Goal: Task Accomplishment & Management: Manage account settings

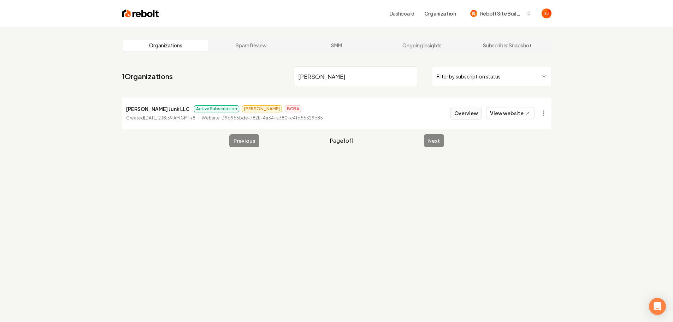
type input "[PERSON_NAME]"
click at [468, 114] on button "Overview" at bounding box center [466, 113] width 31 height 13
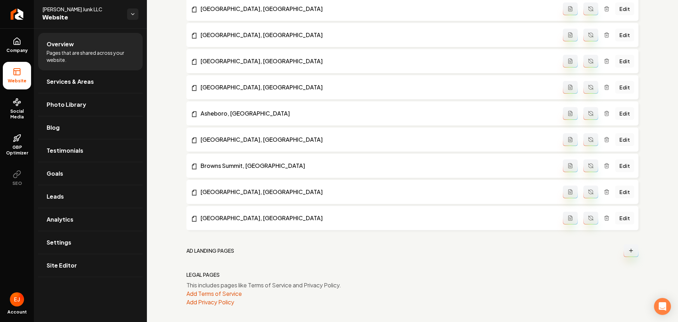
scroll to position [867, 0]
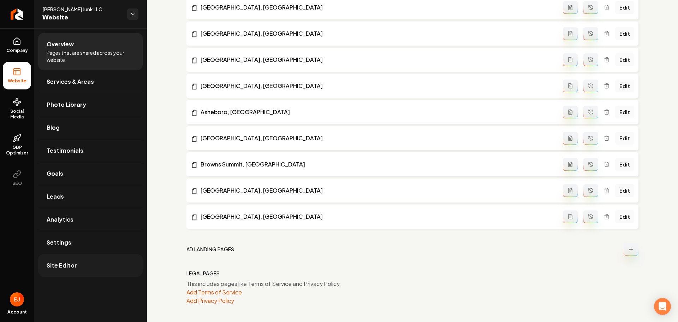
click at [65, 254] on link "Site Editor" at bounding box center [90, 265] width 105 height 23
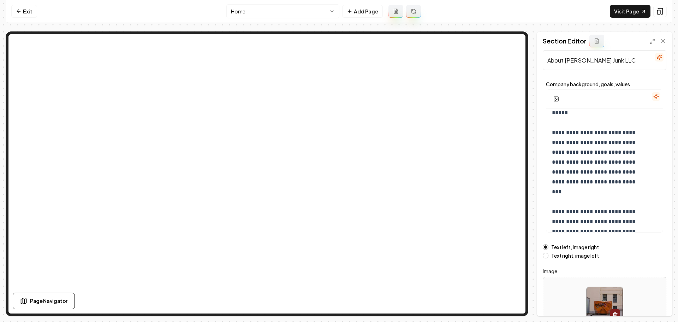
scroll to position [60, 0]
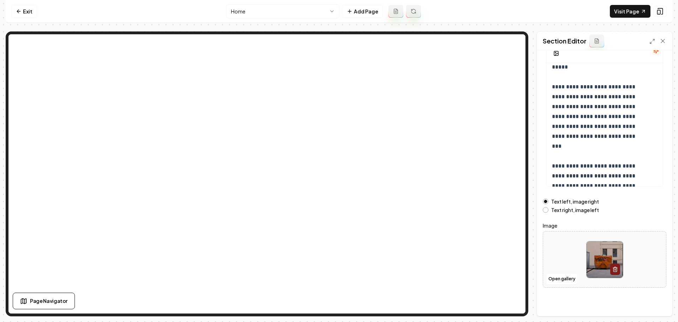
click at [592, 254] on img at bounding box center [605, 259] width 36 height 36
type input "**********"
click at [654, 304] on button "Save" at bounding box center [656, 304] width 21 height 13
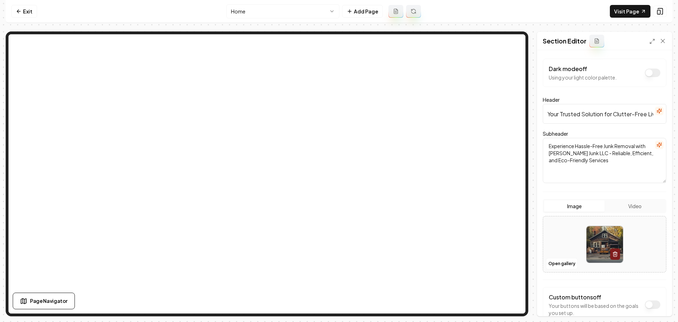
click at [593, 245] on img at bounding box center [605, 244] width 36 height 36
type input "**********"
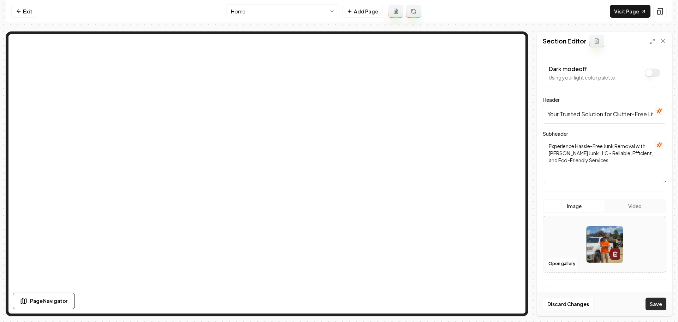
click at [652, 305] on button "Save" at bounding box center [656, 304] width 21 height 13
click at [27, 6] on link "Exit" at bounding box center [24, 11] width 26 height 13
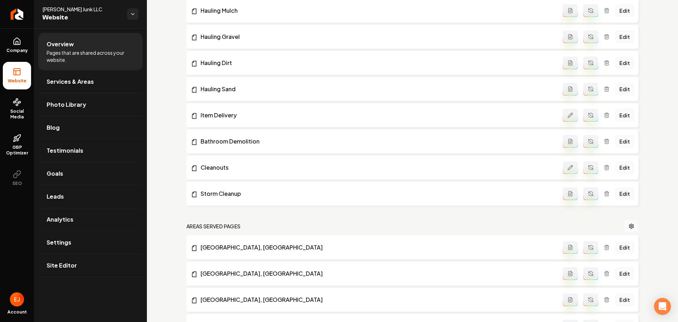
scroll to position [742, 0]
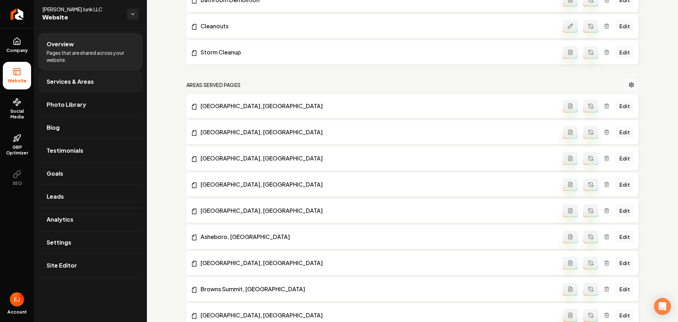
click at [108, 86] on link "Services & Areas" at bounding box center [90, 81] width 105 height 23
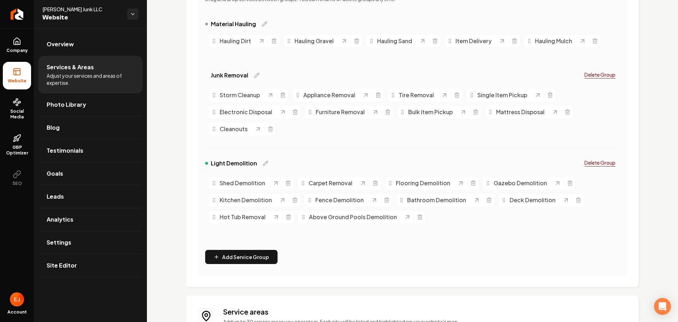
scroll to position [35, 0]
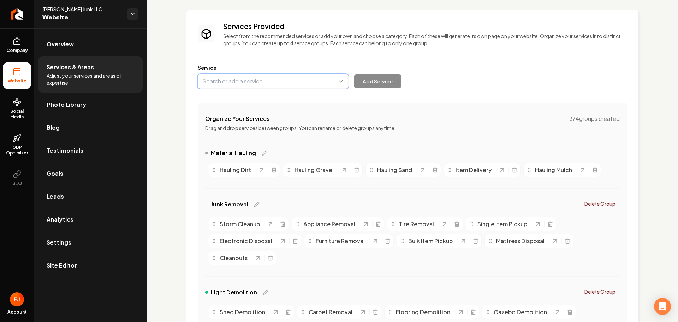
click at [273, 87] on button "Main content area" at bounding box center [273, 81] width 151 height 15
type input "Piano Removal"
click at [373, 79] on button "Add Service" at bounding box center [377, 81] width 47 height 14
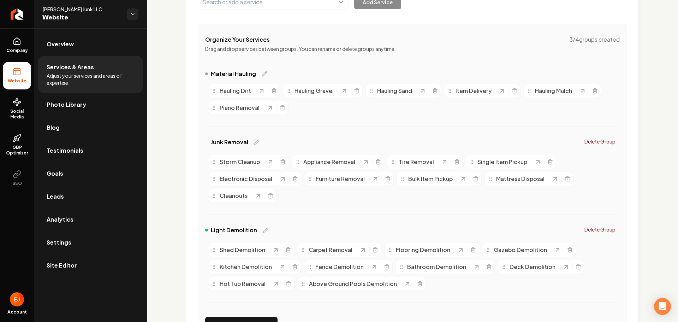
scroll to position [141, 0]
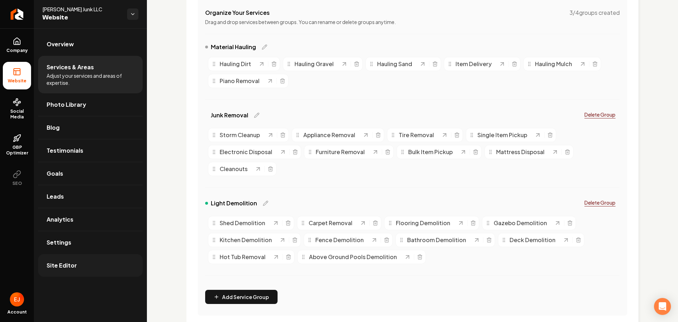
click at [82, 273] on link "Site Editor" at bounding box center [90, 265] width 105 height 23
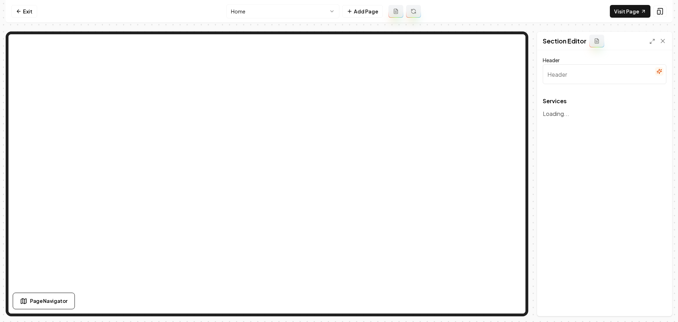
type input "Our Comprehensive Junk Removal Services"
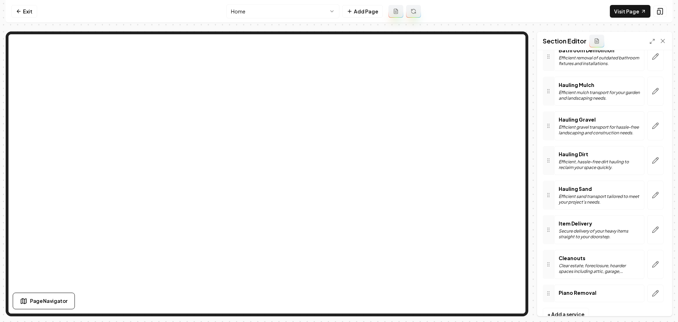
scroll to position [671, 0]
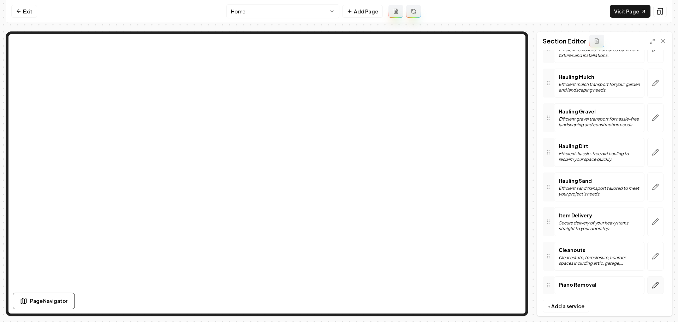
click at [652, 287] on icon "button" at bounding box center [655, 285] width 7 height 7
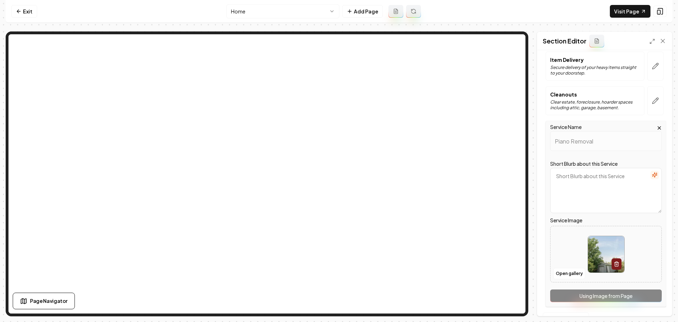
scroll to position [842, 0]
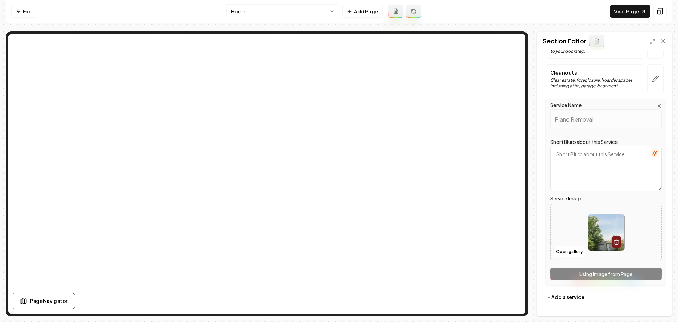
click at [593, 237] on img at bounding box center [606, 232] width 36 height 36
type input "**********"
click at [653, 305] on button "Save" at bounding box center [656, 304] width 21 height 13
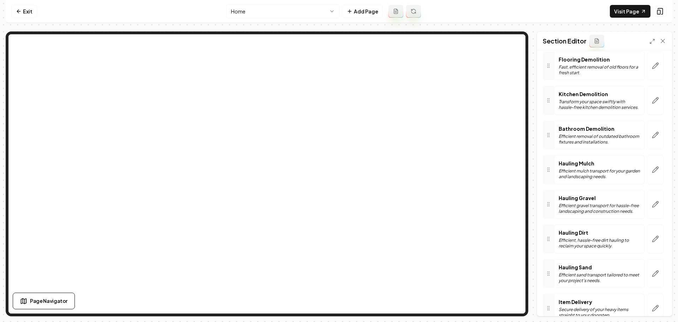
scroll to position [611, 0]
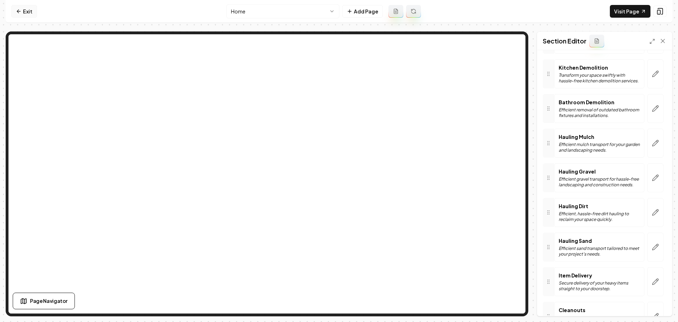
click at [20, 10] on icon at bounding box center [19, 11] width 6 height 6
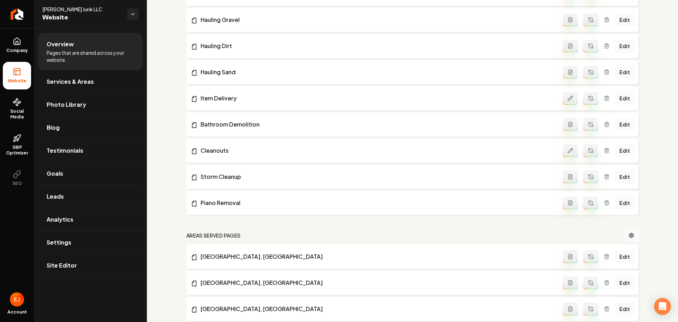
scroll to position [636, 0]
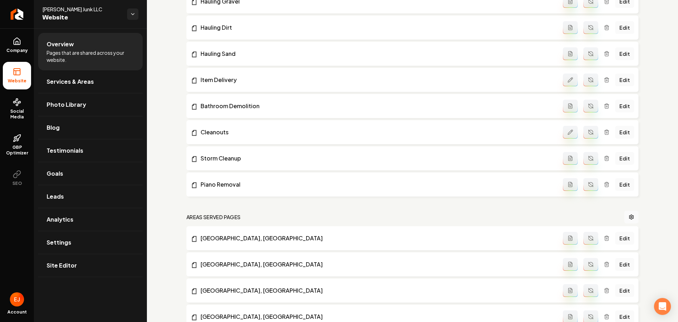
click at [587, 188] on button "Main content area" at bounding box center [591, 184] width 15 height 13
click at [87, 266] on link "Site Editor" at bounding box center [90, 265] width 105 height 23
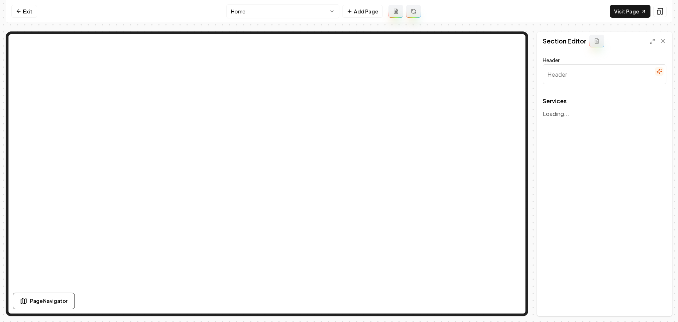
type input "Our Comprehensive Junk Removal Services"
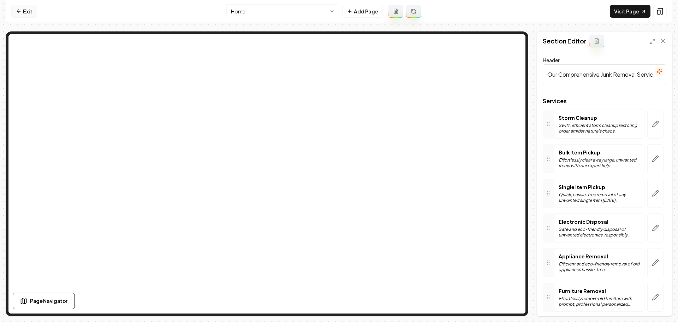
click at [32, 14] on link "Exit" at bounding box center [24, 11] width 26 height 13
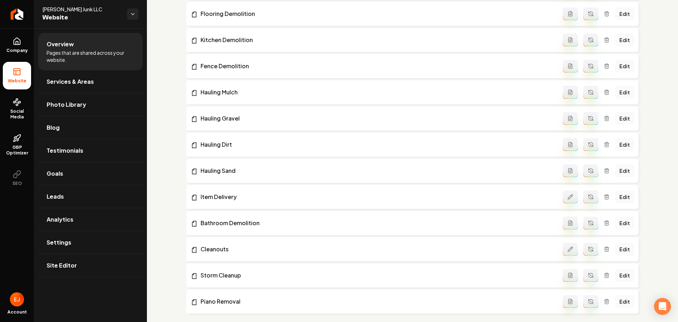
scroll to position [601, 0]
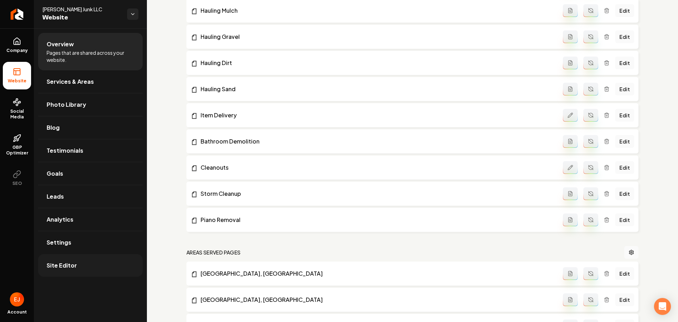
click at [64, 269] on span "Site Editor" at bounding box center [62, 265] width 30 height 8
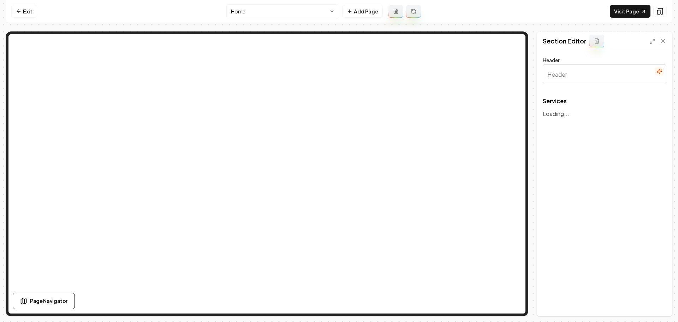
type input "Our Comprehensive Junk Removal Services"
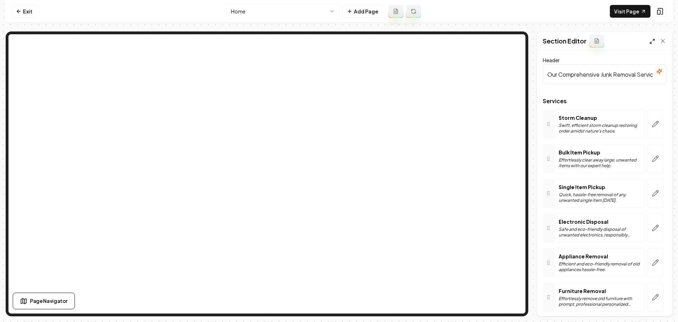
click at [650, 42] on icon at bounding box center [653, 42] width 6 height 6
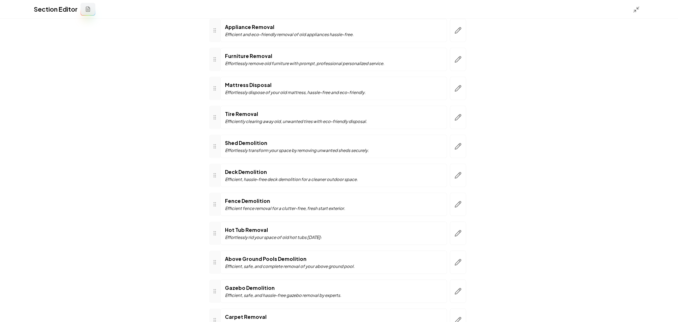
scroll to position [155, 0]
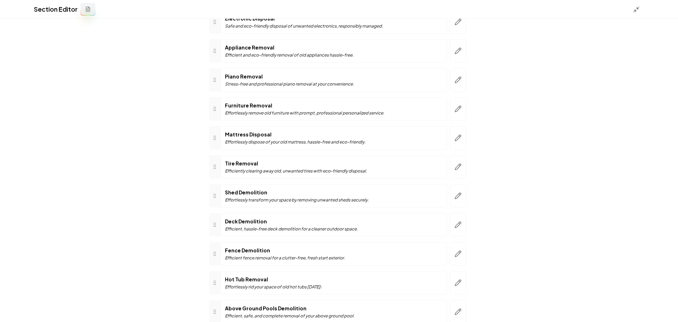
drag, startPoint x: 217, startPoint y: 284, endPoint x: 228, endPoint y: 86, distance: 198.2
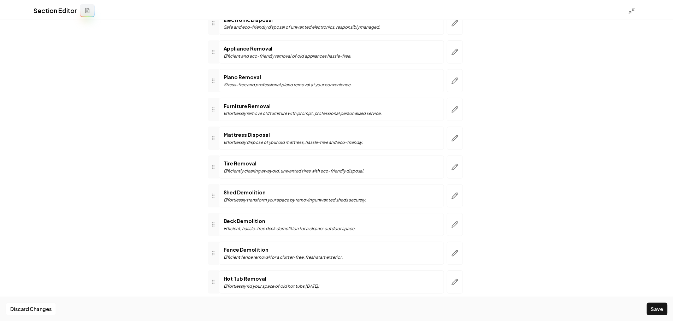
scroll to position [0, 0]
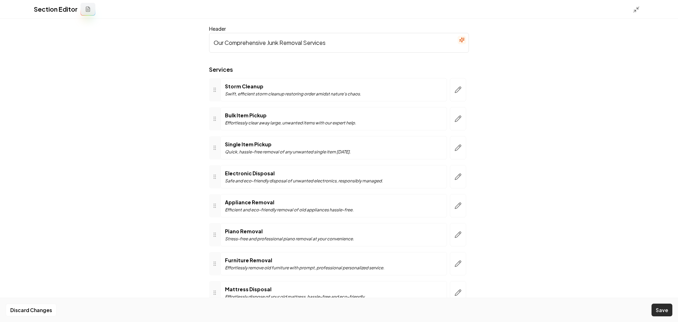
click at [660, 309] on button "Save" at bounding box center [662, 310] width 21 height 13
click at [635, 9] on icon at bounding box center [636, 9] width 7 height 7
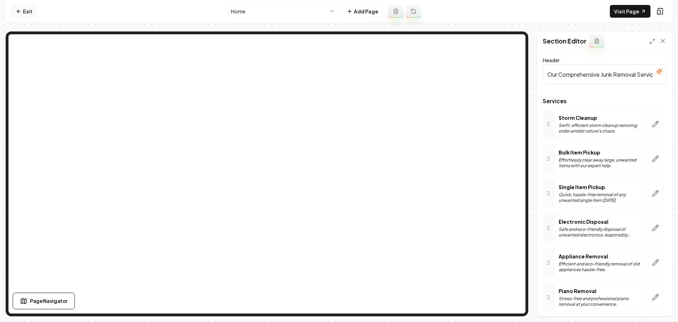
click at [30, 11] on link "Exit" at bounding box center [24, 11] width 26 height 13
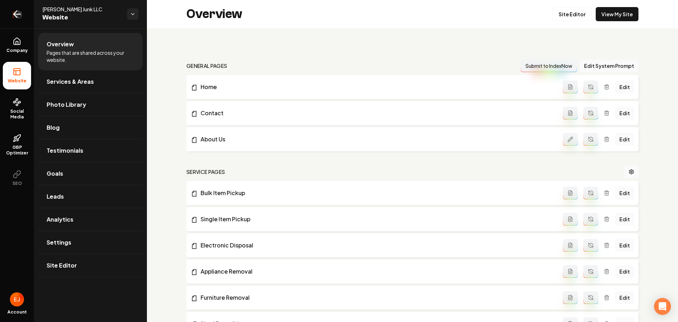
click at [23, 12] on link "Return to dashboard" at bounding box center [17, 14] width 34 height 28
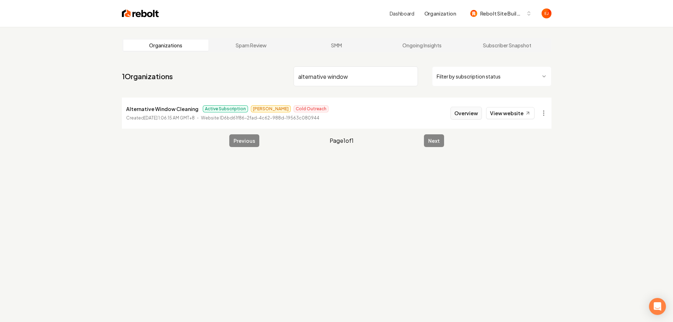
type input "alternative window"
click at [465, 115] on button "Overview" at bounding box center [466, 113] width 31 height 13
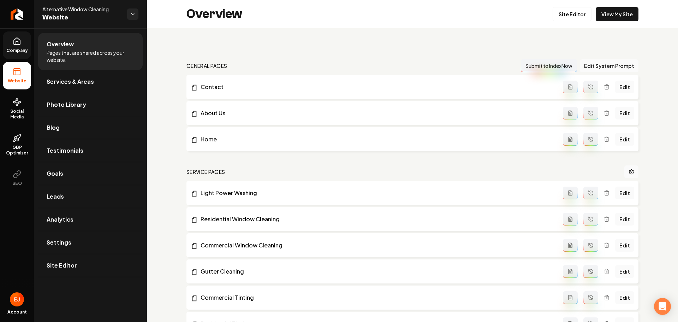
click at [21, 42] on link "Company" at bounding box center [17, 45] width 28 height 28
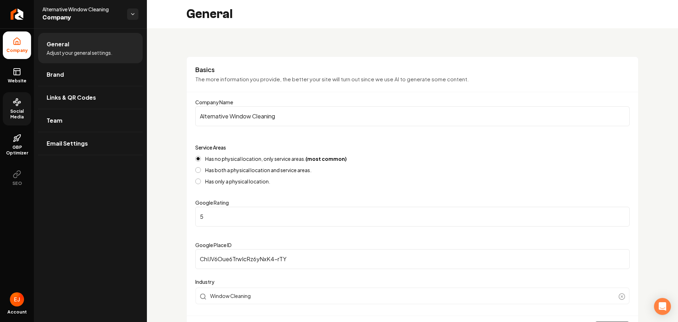
click at [18, 119] on span "Social Media" at bounding box center [17, 113] width 28 height 11
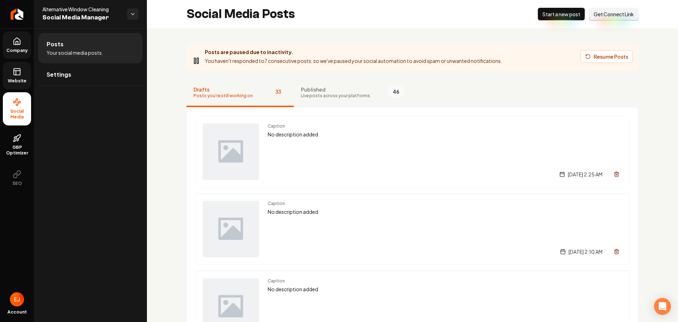
click at [14, 79] on span "Website" at bounding box center [17, 81] width 24 height 6
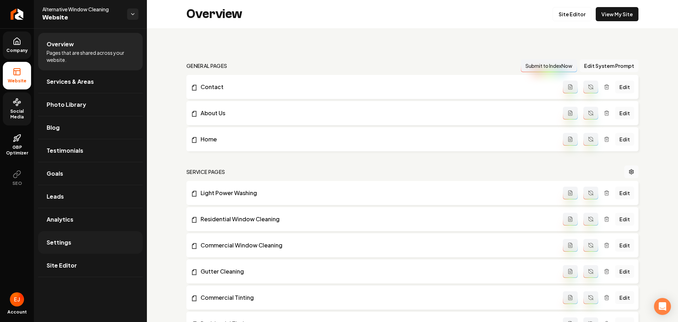
click at [103, 239] on link "Settings" at bounding box center [90, 242] width 105 height 23
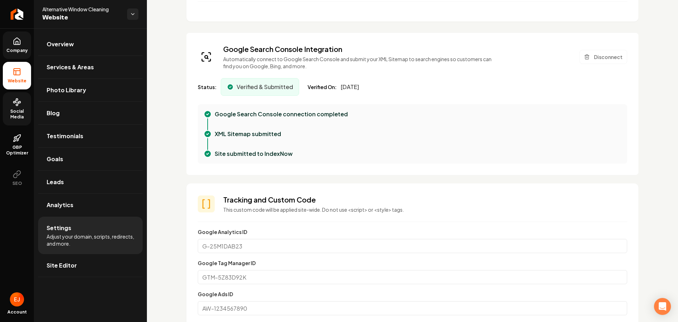
scroll to position [318, 0]
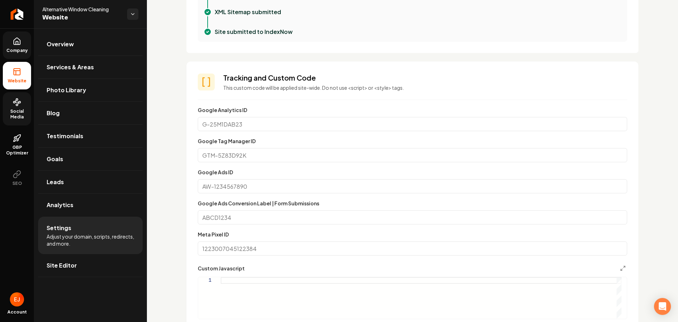
click at [23, 53] on span "Company" at bounding box center [17, 51] width 27 height 6
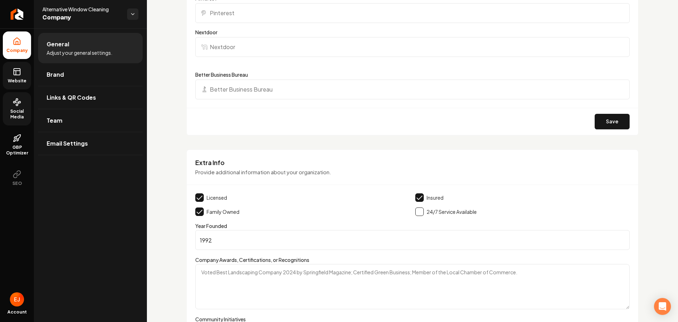
scroll to position [989, 0]
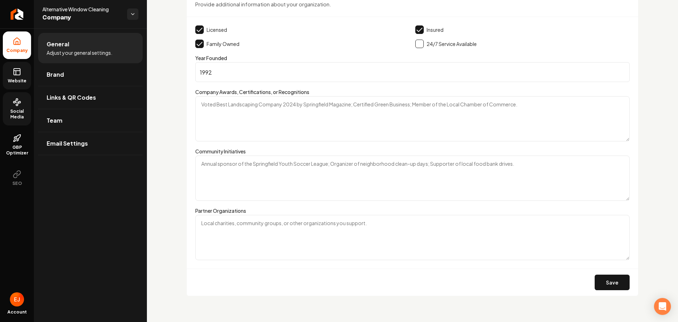
click at [24, 117] on span "Social Media" at bounding box center [17, 113] width 28 height 11
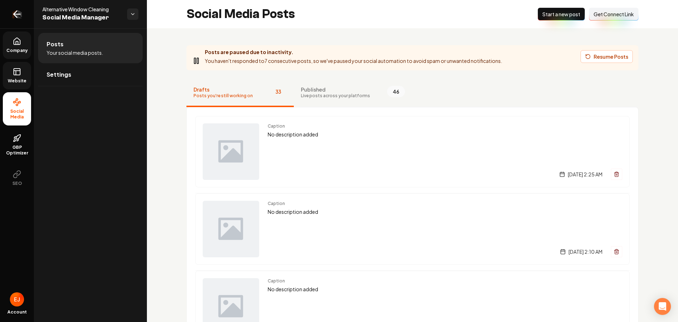
click at [14, 12] on icon "Return to dashboard" at bounding box center [16, 13] width 11 height 11
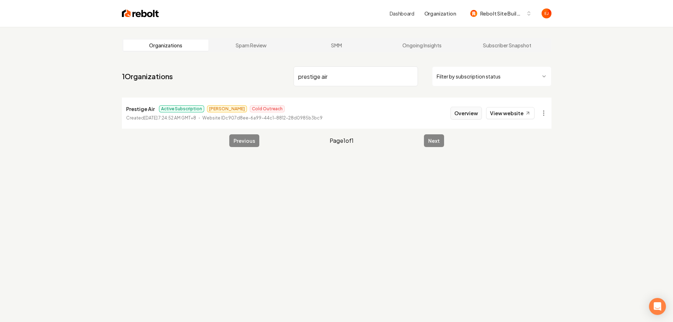
type input "prestige air"
click at [461, 112] on button "Overview" at bounding box center [466, 113] width 31 height 13
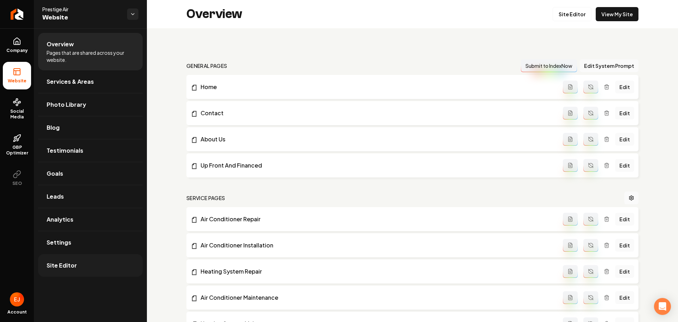
click at [79, 272] on link "Site Editor" at bounding box center [90, 265] width 105 height 23
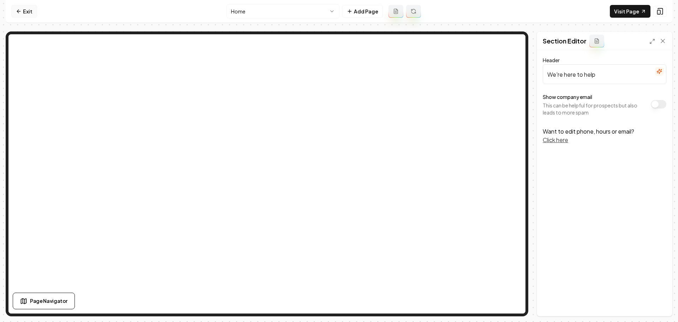
click at [27, 14] on link "Exit" at bounding box center [24, 11] width 26 height 13
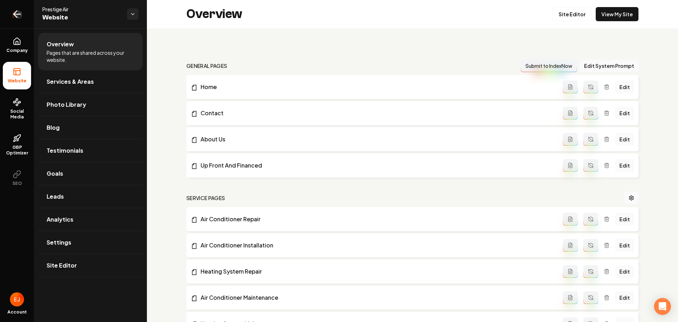
click at [19, 17] on icon "Return to dashboard" at bounding box center [16, 13] width 11 height 11
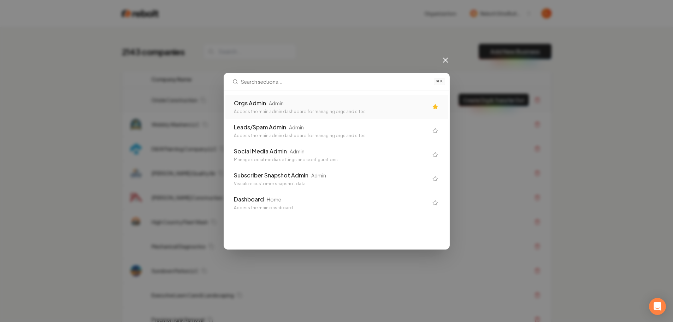
click at [268, 111] on div "Access the main admin dashboard for managing orgs and sites" at bounding box center [331, 112] width 194 height 6
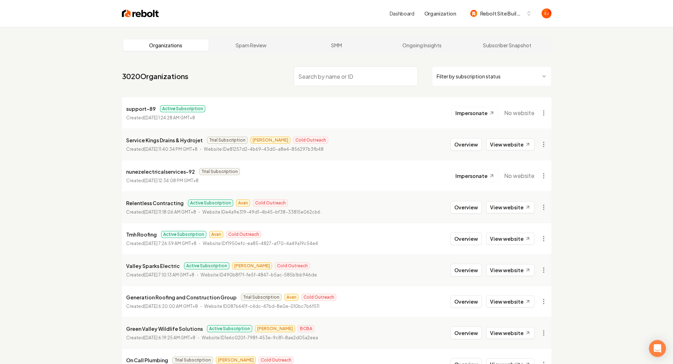
click at [344, 81] on input "search" at bounding box center [356, 76] width 124 height 20
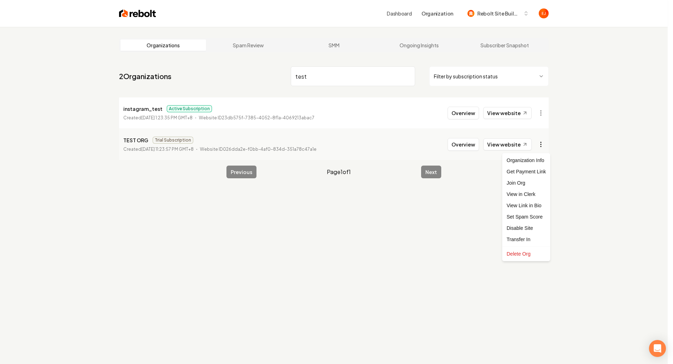
click at [545, 146] on html "Dashboard Organization Rebolt Site Builder Organizations Spam Review SMM Ongoin…" at bounding box center [336, 182] width 673 height 364
click at [522, 14] on html "Dashboard Organization Rebolt Site Builder Organizations Spam Review SMM Ongoin…" at bounding box center [339, 182] width 678 height 364
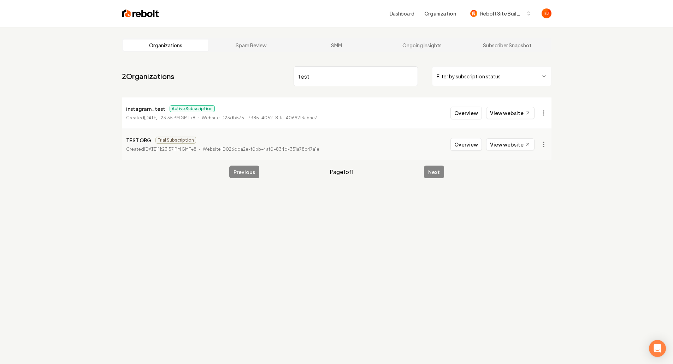
click at [522, 14] on span "Rebolt Site Builder" at bounding box center [501, 13] width 43 height 7
click at [546, 146] on html "Dashboard Organization Rebolt Site Builder Organizations Spam Review SMM Ongoin…" at bounding box center [336, 182] width 673 height 364
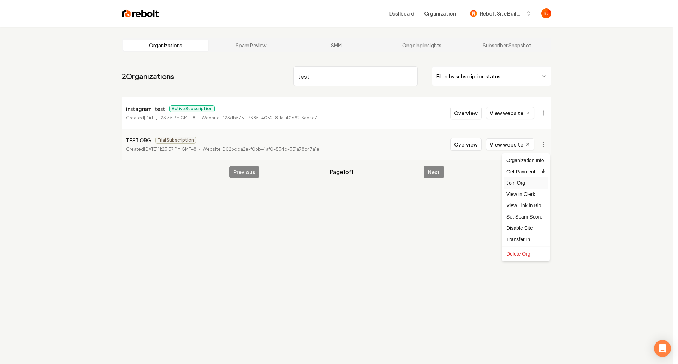
click at [533, 183] on div "Join Org" at bounding box center [526, 182] width 45 height 11
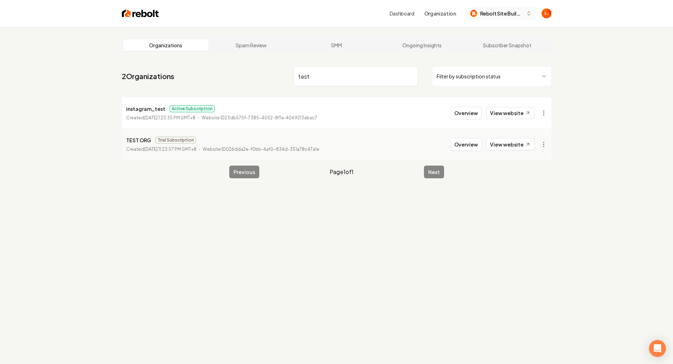
click at [510, 14] on span "Rebolt Site Builder" at bounding box center [501, 13] width 43 height 7
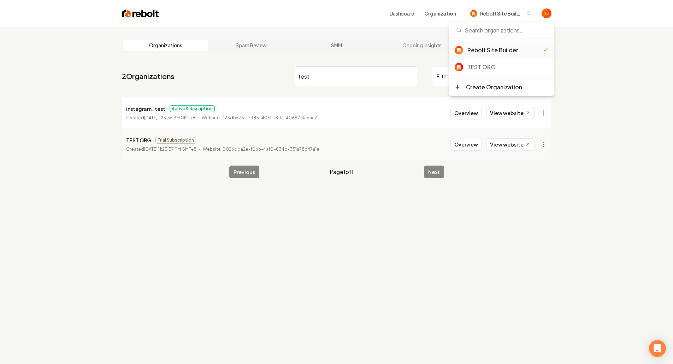
click at [638, 123] on div "Organizations Spam Review SMM Ongoing Insights Subscriber Snapshot 2 Organizati…" at bounding box center [336, 209] width 673 height 364
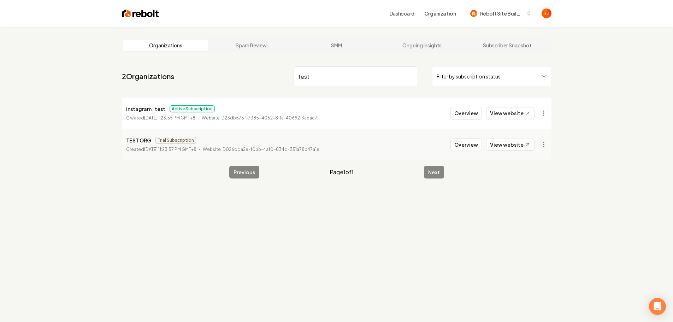
drag, startPoint x: 327, startPoint y: 79, endPoint x: 284, endPoint y: 83, distance: 43.3
click at [284, 83] on nav "2 Organizations test Filter by subscription status" at bounding box center [337, 79] width 430 height 31
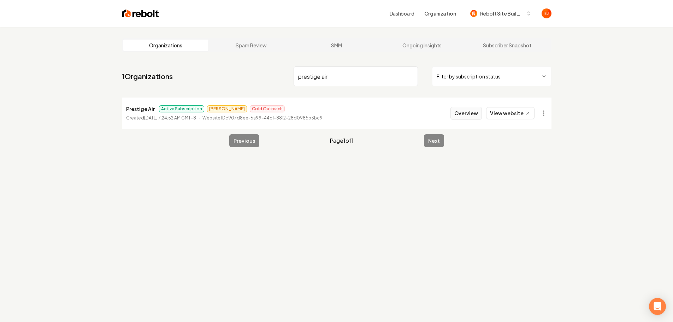
type input "prestige air"
click at [474, 117] on button "Overview" at bounding box center [466, 113] width 31 height 13
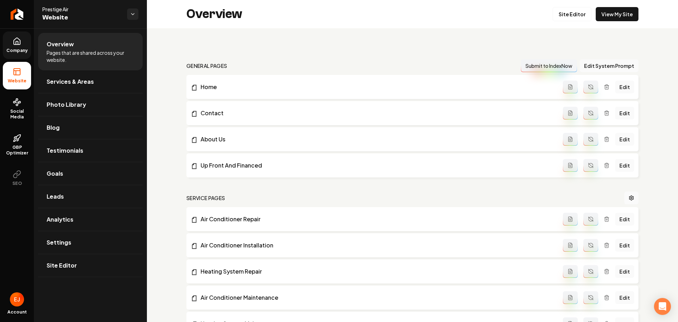
click at [12, 52] on span "Company" at bounding box center [17, 51] width 27 height 6
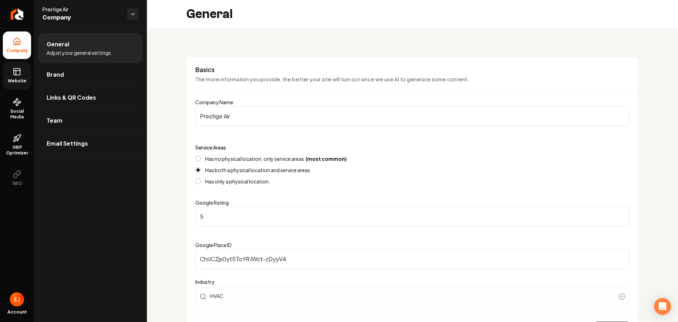
click at [18, 84] on link "Website" at bounding box center [17, 76] width 28 height 28
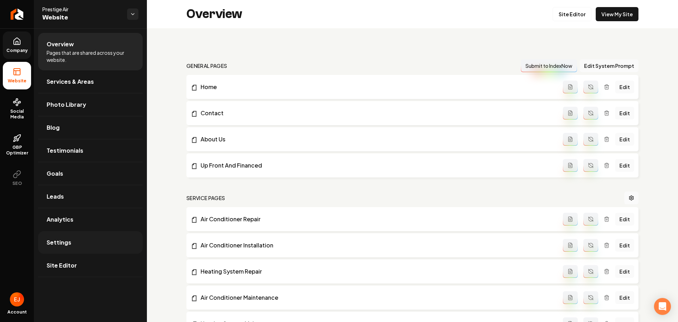
click at [96, 243] on link "Settings" at bounding box center [90, 242] width 105 height 23
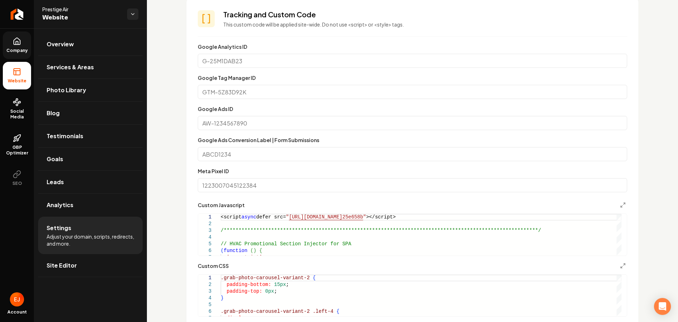
scroll to position [459, 0]
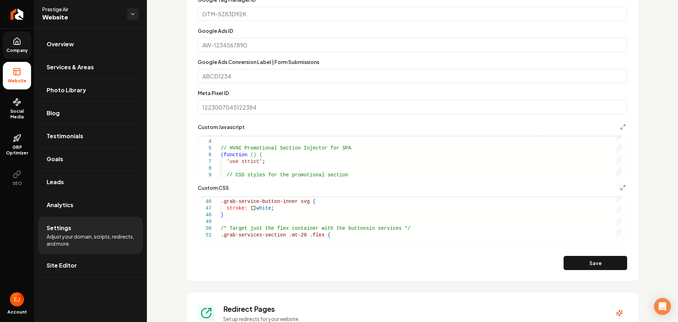
click at [621, 187] on button "Main content area" at bounding box center [623, 187] width 8 height 8
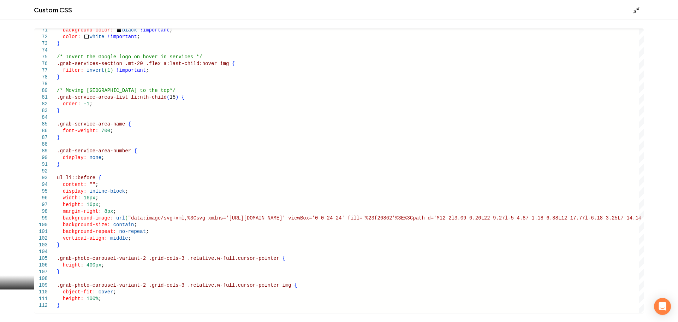
click at [635, 12] on icon "Main content area" at bounding box center [636, 10] width 7 height 7
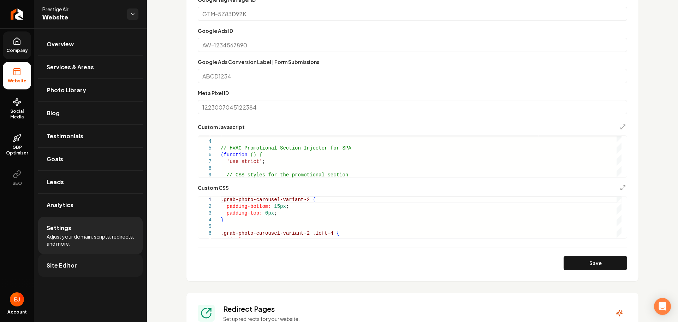
click at [64, 270] on link "Site Editor" at bounding box center [90, 265] width 105 height 23
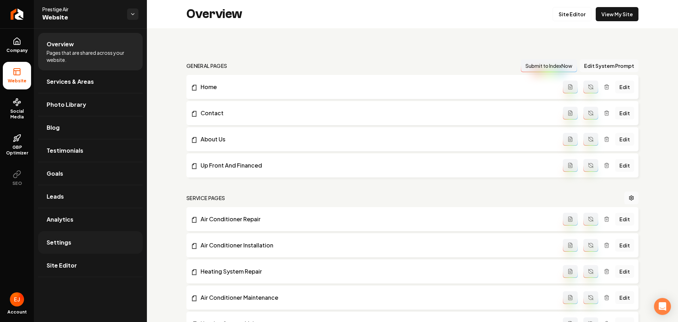
click at [72, 243] on link "Settings" at bounding box center [90, 242] width 105 height 23
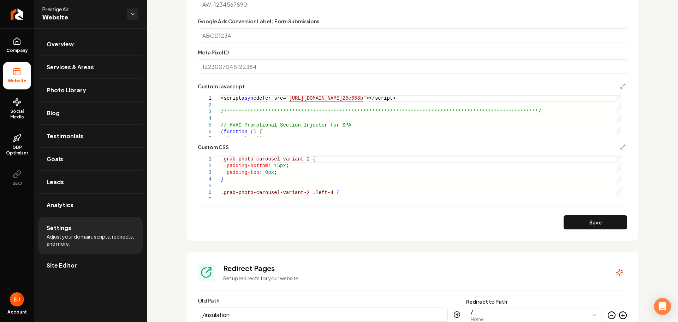
scroll to position [495, 0]
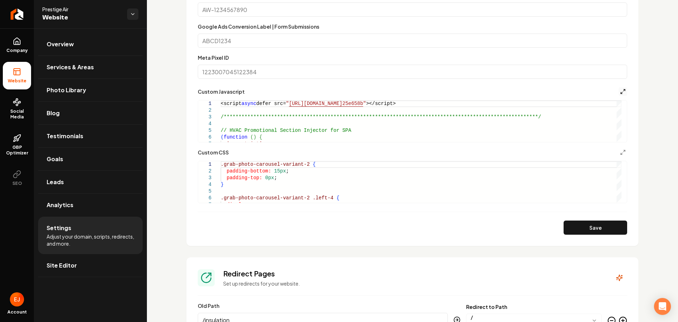
click at [482, 93] on icon "Main content area" at bounding box center [624, 92] width 6 height 6
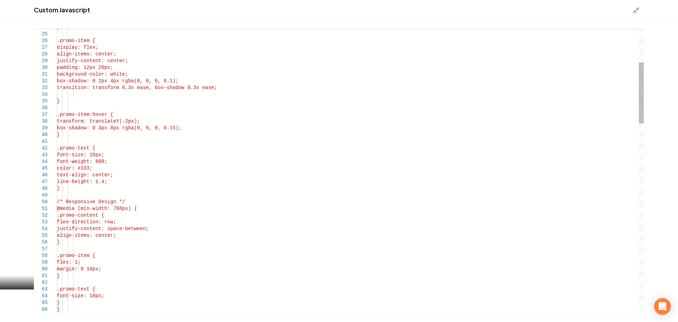
scroll to position [94, 0]
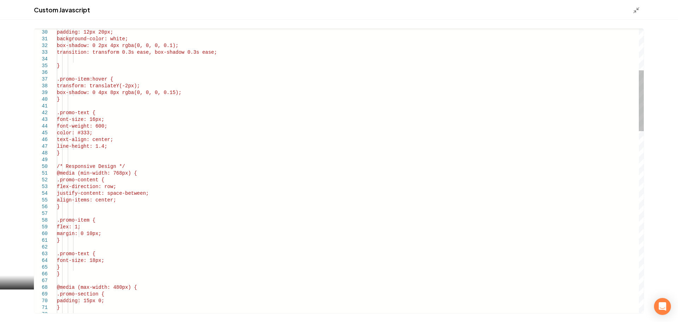
type textarea "**********"
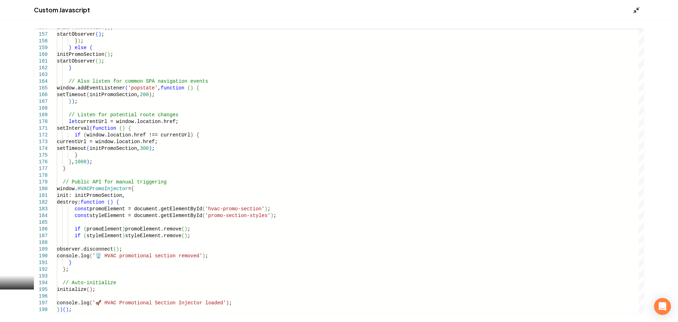
click at [482, 11] on icon "Main content area" at bounding box center [636, 10] width 7 height 7
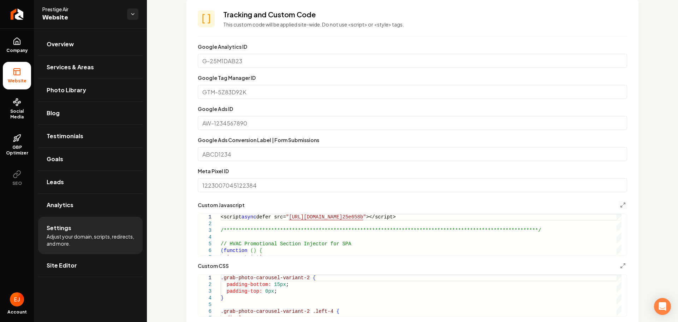
scroll to position [483, 0]
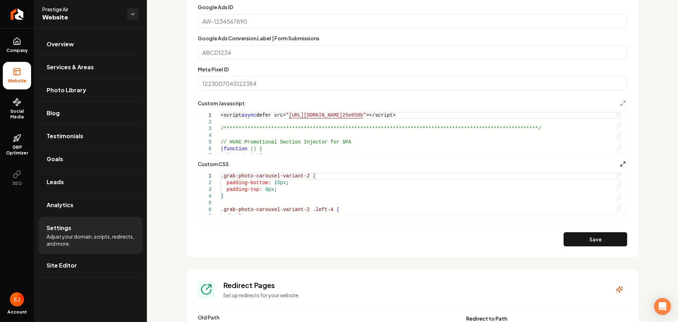
click at [482, 165] on line "Main content area" at bounding box center [622, 165] width 2 height 2
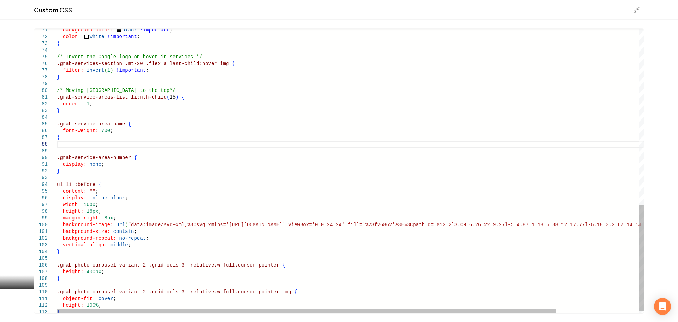
scroll to position [54, 0]
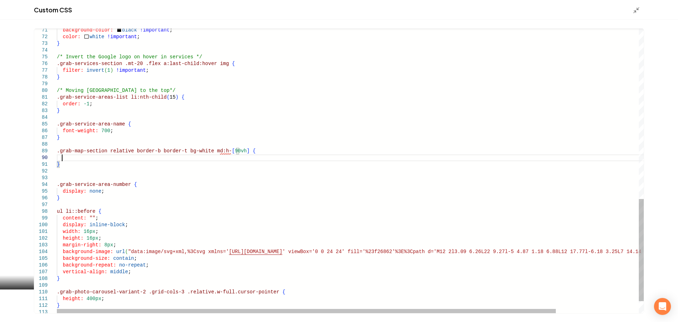
scroll to position [61, 5]
drag, startPoint x: 66, startPoint y: 164, endPoint x: 54, endPoint y: 153, distance: 16.0
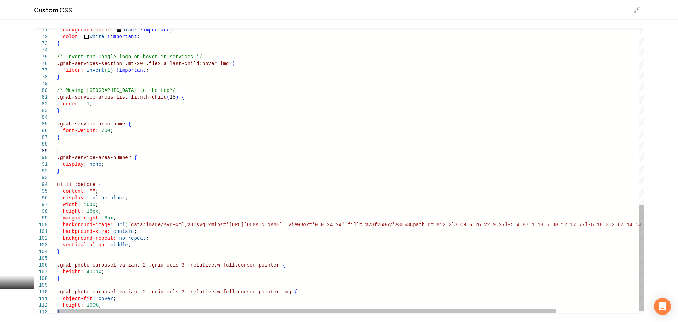
type textarea "**********"
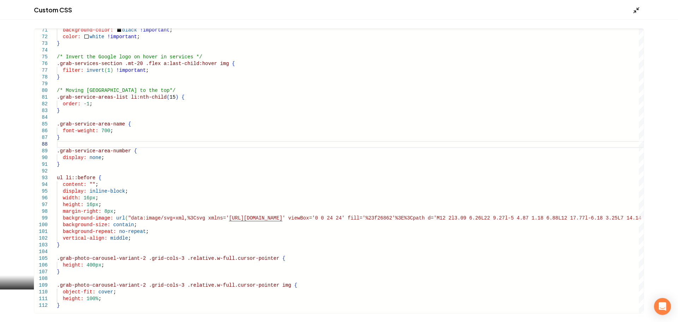
click at [482, 12] on polyline "Main content area" at bounding box center [635, 12] width 2 height 2
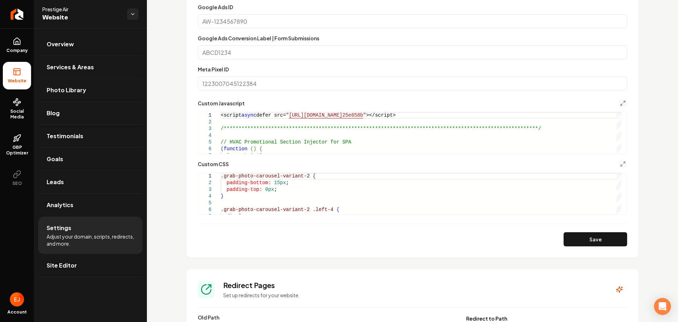
click at [197, 247] on section "**********" at bounding box center [413, 76] width 452 height 361
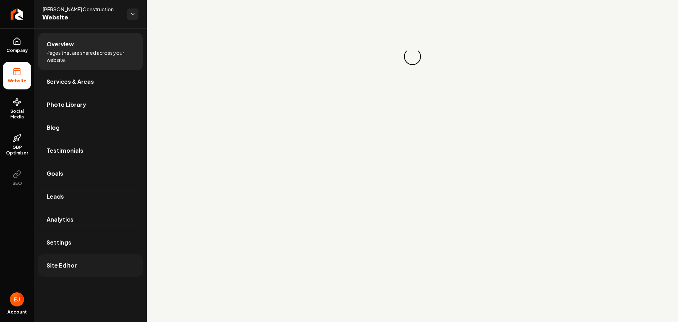
click at [80, 267] on link "Site Editor" at bounding box center [90, 265] width 105 height 23
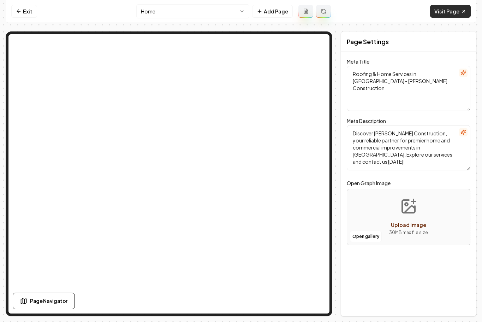
click at [447, 16] on link "Visit Page" at bounding box center [450, 11] width 41 height 13
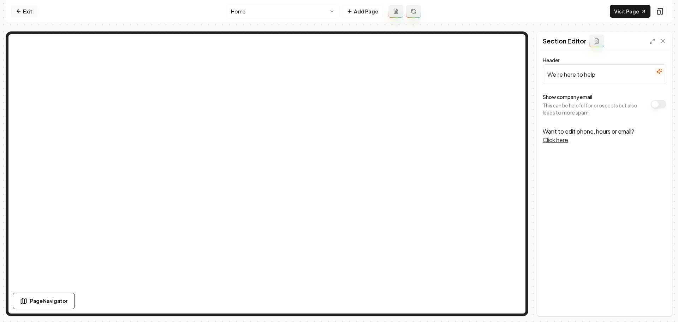
click at [26, 11] on link "Exit" at bounding box center [24, 11] width 26 height 13
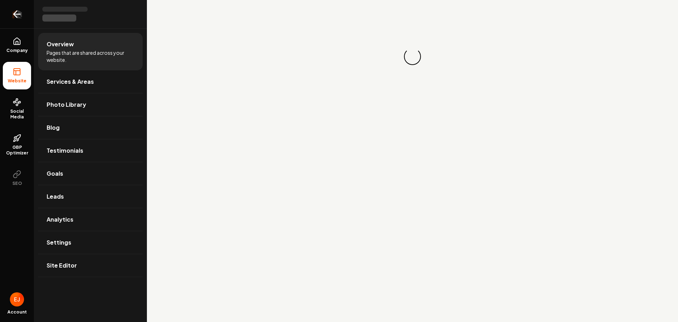
click at [20, 12] on icon "Return to dashboard" at bounding box center [16, 13] width 11 height 11
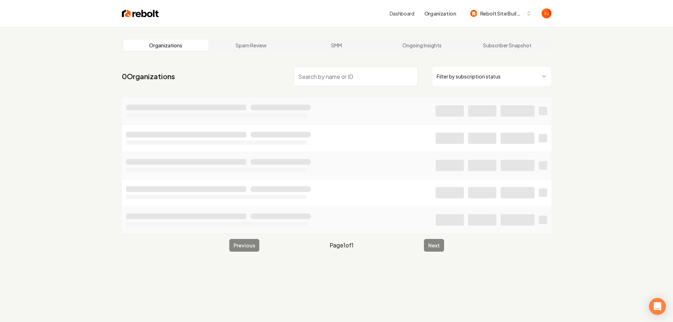
click at [336, 73] on input "search" at bounding box center [356, 76] width 124 height 20
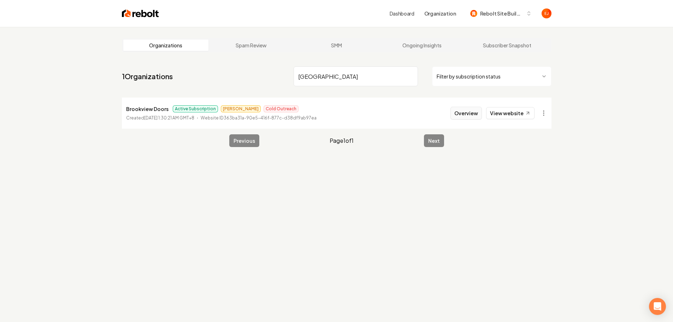
type input "[GEOGRAPHIC_DATA]"
click at [463, 113] on button "Overview" at bounding box center [466, 113] width 31 height 13
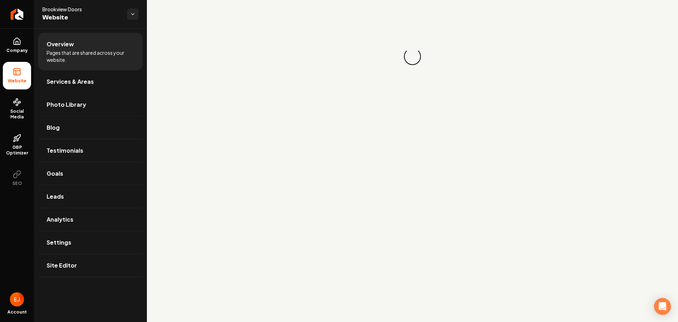
click at [103, 88] on link "Services & Areas" at bounding box center [90, 81] width 105 height 23
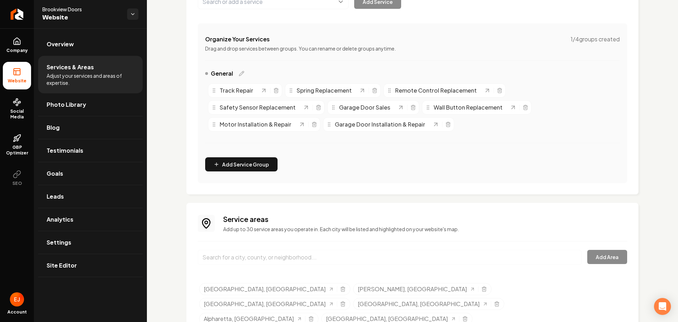
scroll to position [87, 0]
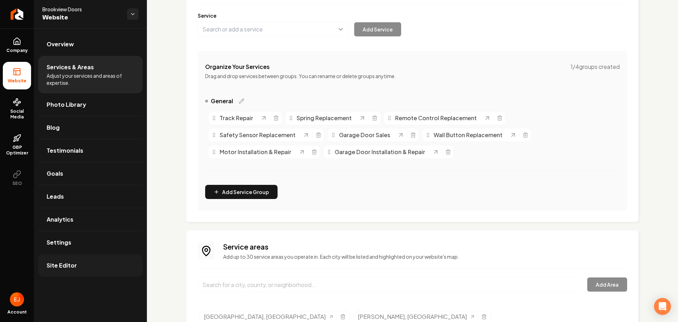
click at [90, 263] on link "Site Editor" at bounding box center [90, 265] width 105 height 23
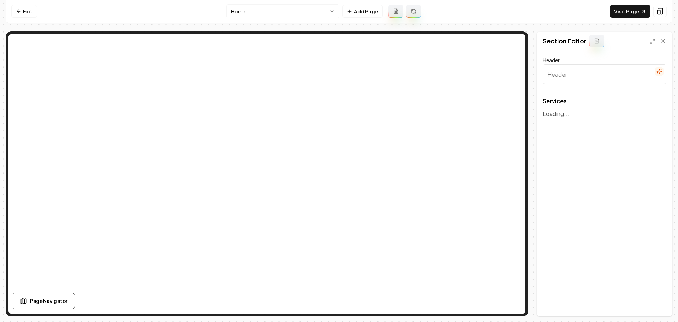
type input "Our Expert Garage Door Services"
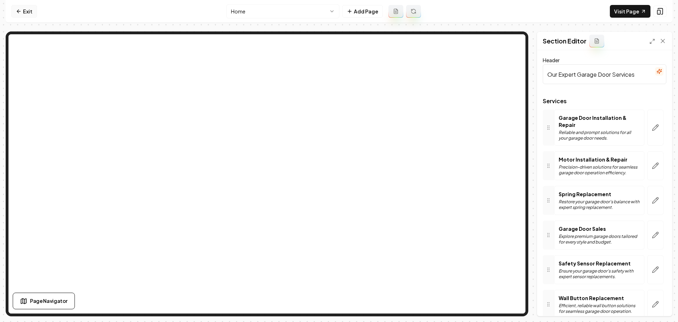
click at [33, 11] on link "Exit" at bounding box center [24, 11] width 26 height 13
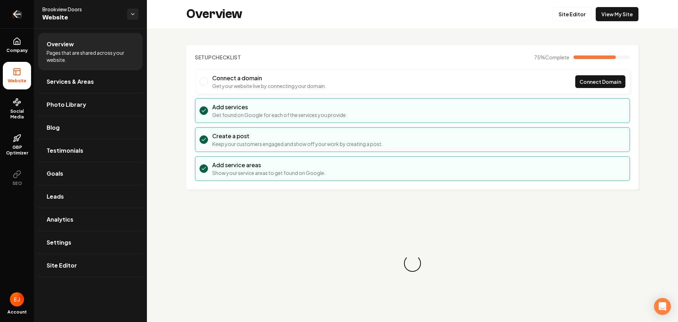
click at [19, 14] on icon "Return to dashboard" at bounding box center [17, 14] width 7 height 0
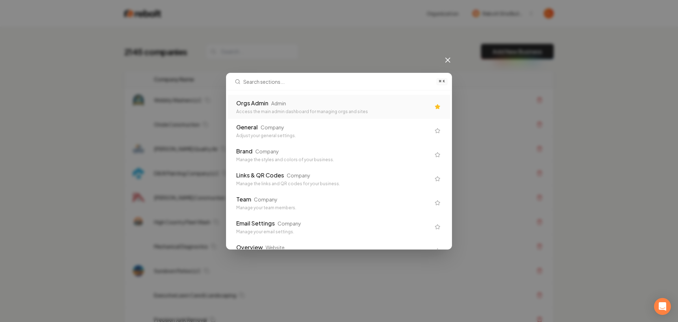
click at [245, 100] on div "Orgs Admin" at bounding box center [252, 103] width 32 height 8
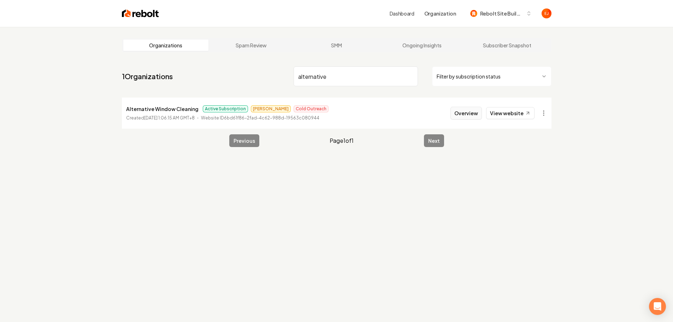
type input "alternative"
click at [465, 116] on button "Overview" at bounding box center [466, 113] width 31 height 13
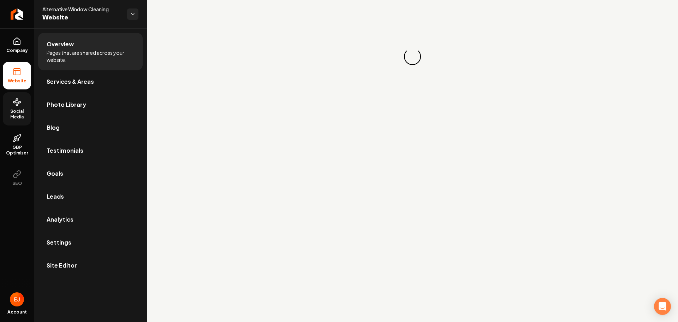
click at [21, 113] on span "Social Media" at bounding box center [17, 113] width 28 height 11
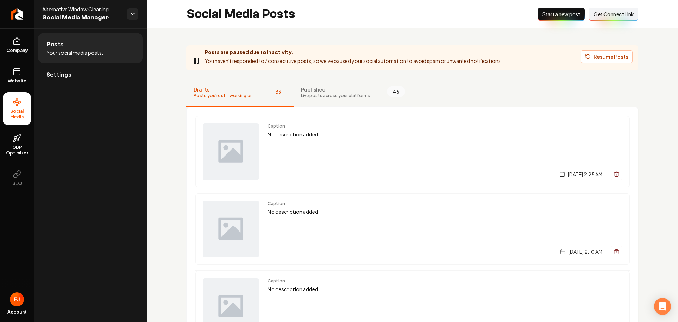
click at [341, 99] on button "Published Live posts across your platforms 46" at bounding box center [353, 93] width 118 height 28
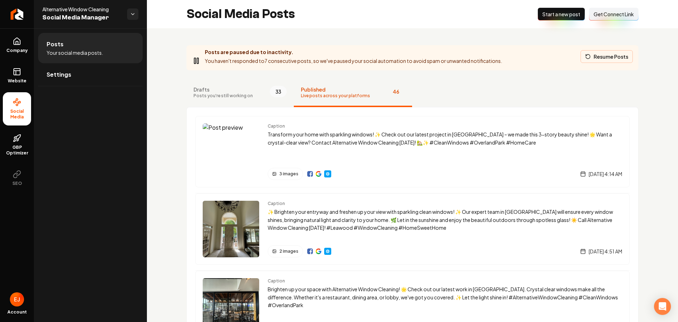
click at [605, 56] on button "Resume Posts" at bounding box center [607, 56] width 52 height 13
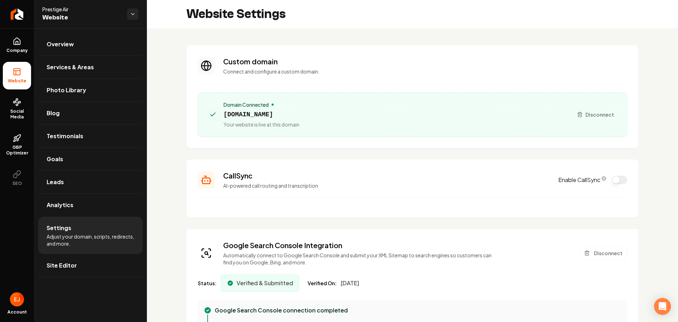
scroll to position [495, 0]
